Goal: Task Accomplishment & Management: Manage account settings

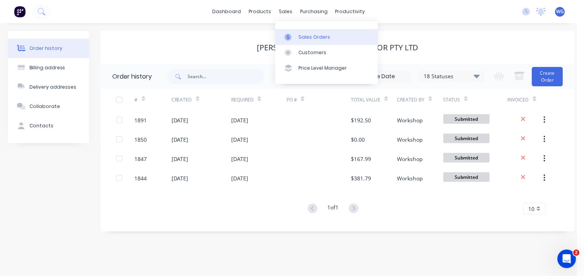
click at [303, 40] on div "Sales Orders" at bounding box center [315, 37] width 32 height 7
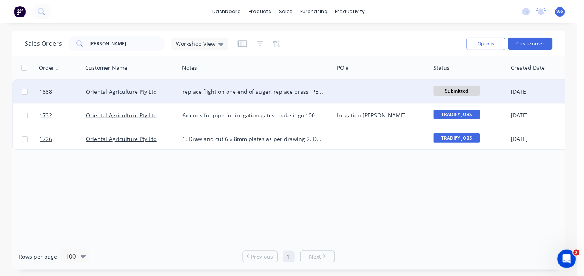
click at [174, 88] on div "Oriental Agriculture Pty Ltd" at bounding box center [131, 92] width 90 height 8
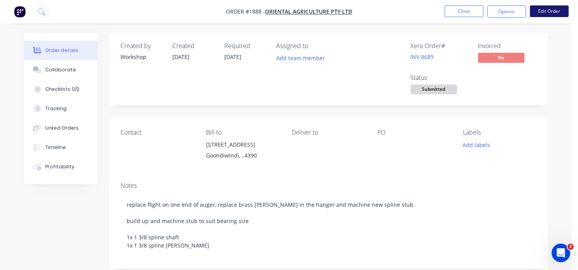
click at [541, 12] on button "Edit Order" at bounding box center [549, 11] width 39 height 12
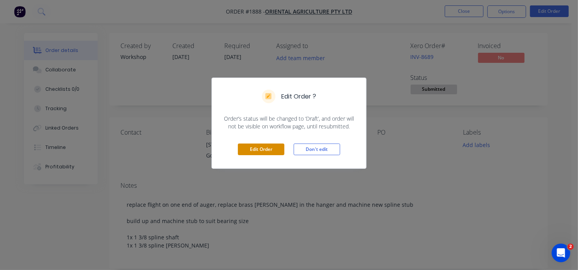
click at [260, 145] on button "Edit Order" at bounding box center [261, 149] width 46 height 12
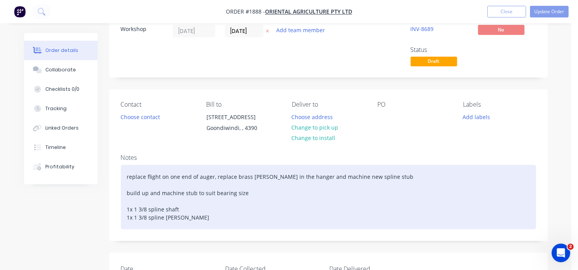
scroll to position [43, 0]
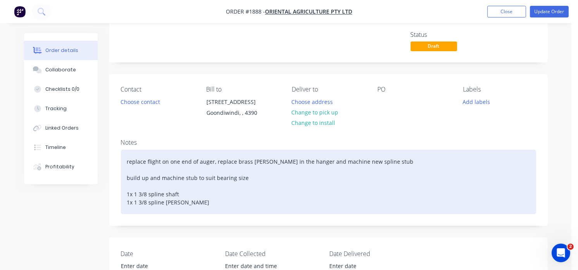
click at [254, 181] on div "replace flight on one end of auger, replace brass [PERSON_NAME] in the hanger a…" at bounding box center [328, 182] width 415 height 64
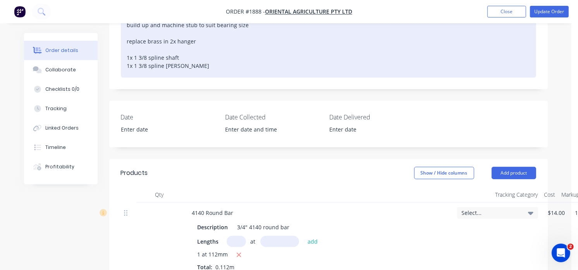
scroll to position [215, 0]
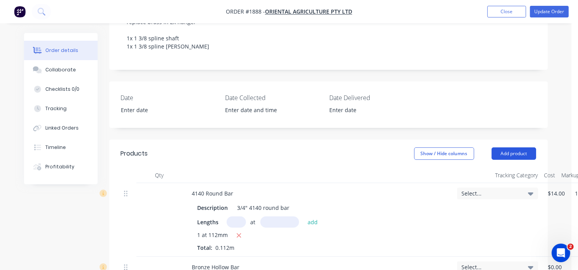
click at [504, 154] on button "Add product" at bounding box center [514, 153] width 45 height 12
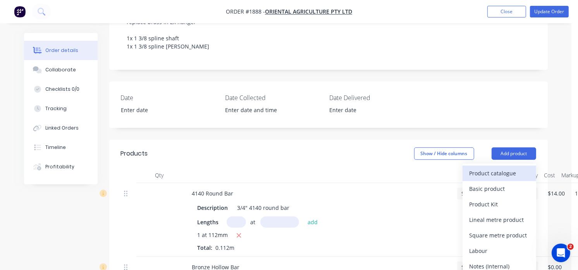
click at [491, 171] on div "Product catalogue" at bounding box center [500, 172] width 60 height 11
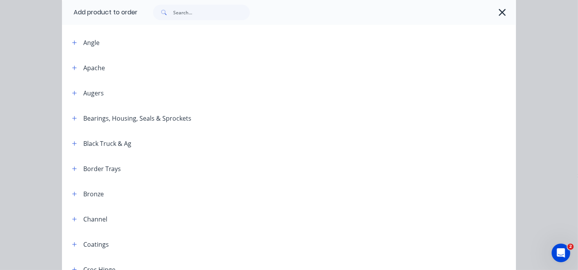
scroll to position [129, 0]
click at [72, 195] on icon "button" at bounding box center [74, 195] width 4 height 4
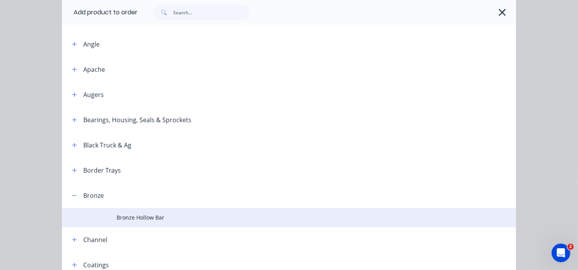
click at [135, 217] on span "Bronze Hollow Bar" at bounding box center [277, 217] width 320 height 8
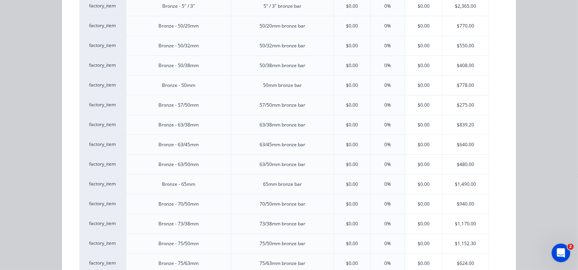
scroll to position [473, 0]
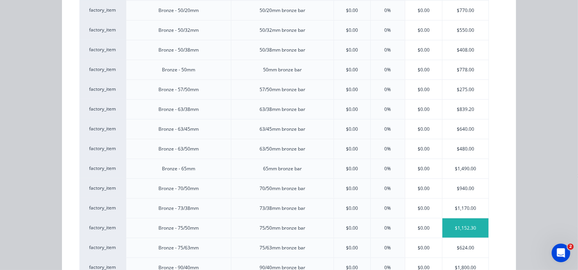
click at [455, 234] on div "$1,152.30" at bounding box center [465, 227] width 46 height 19
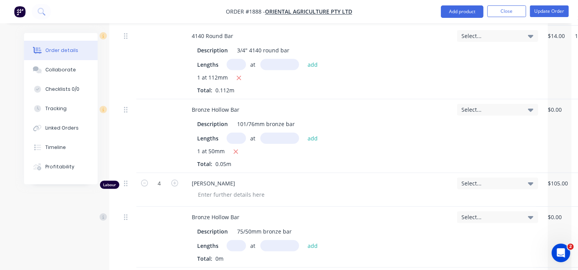
scroll to position [387, 0]
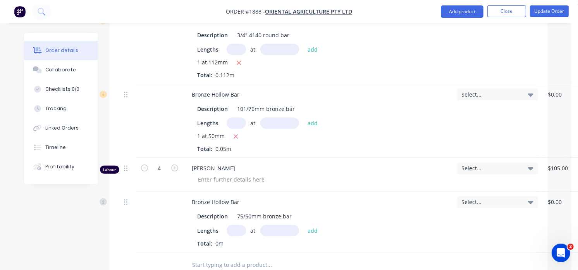
click at [239, 230] on input "text" at bounding box center [236, 230] width 19 height 11
type input "2"
click at [271, 231] on input "text" at bounding box center [279, 230] width 39 height 11
type input "50mm"
click at [313, 229] on button "add" at bounding box center [313, 230] width 18 height 10
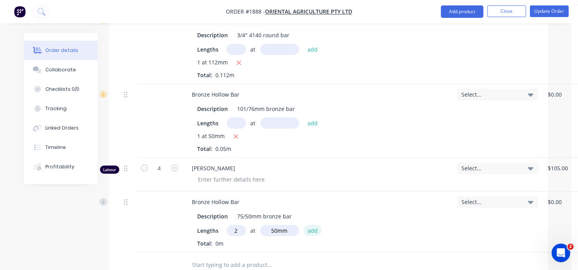
type input "$115.23"
click at [546, 13] on button "Update Order" at bounding box center [549, 11] width 39 height 12
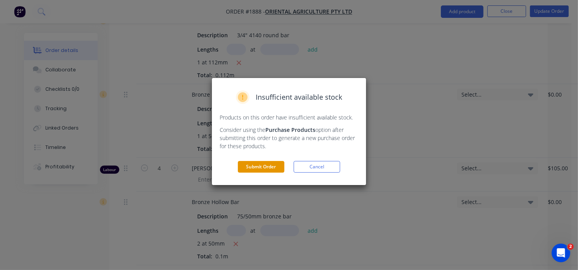
click at [258, 167] on button "Submit Order" at bounding box center [261, 167] width 46 height 12
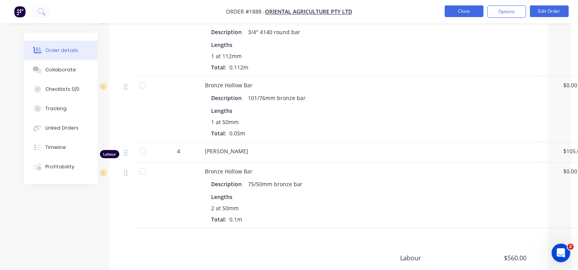
click at [456, 9] on button "Close" at bounding box center [464, 11] width 39 height 12
